Goal: Information Seeking & Learning: Check status

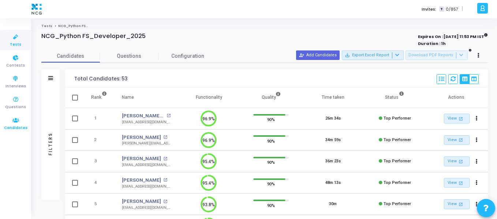
click at [13, 118] on icon at bounding box center [15, 120] width 15 height 9
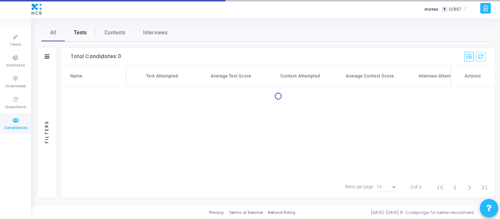
click at [77, 33] on span "Tests" at bounding box center [80, 33] width 13 height 8
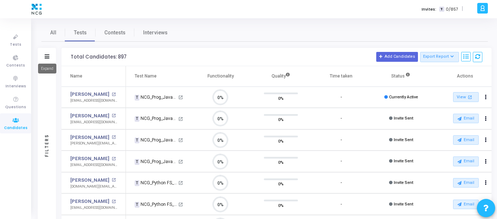
click at [48, 60] on mat-tooltip-component "Expand" at bounding box center [47, 69] width 29 height 20
drag, startPoint x: 45, startPoint y: 52, endPoint x: 45, endPoint y: 57, distance: 5.1
click at [45, 52] on div "Filters" at bounding box center [47, 57] width 18 height 18
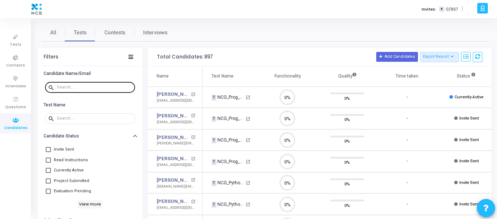
click at [68, 84] on div at bounding box center [94, 87] width 75 height 12
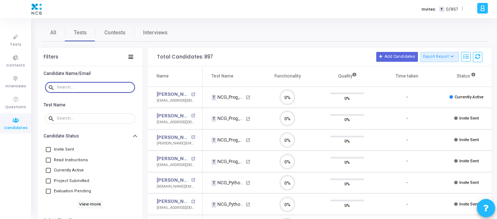
paste input "[EMAIL_ADDRESS][DOMAIN_NAME]"
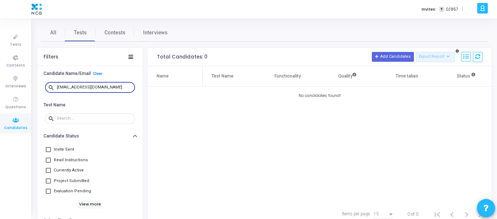
type input "[EMAIL_ADDRESS][DOMAIN_NAME]"
drag, startPoint x: 119, startPoint y: 86, endPoint x: 55, endPoint y: 86, distance: 64.1
click at [55, 86] on div "search [EMAIL_ADDRESS][DOMAIN_NAME]" at bounding box center [90, 87] width 90 height 12
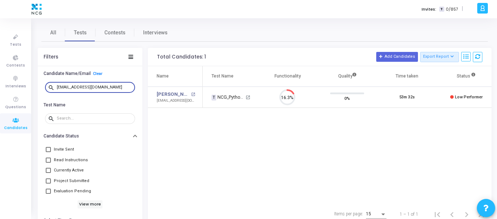
type input "[EMAIL_ADDRESS][DOMAIN_NAME]"
click at [253, 149] on div "Name Test Name Functionality Quality Time taken Status Actions [PERSON_NAME] U …" at bounding box center [320, 135] width 344 height 138
